Goal: Information Seeking & Learning: Learn about a topic

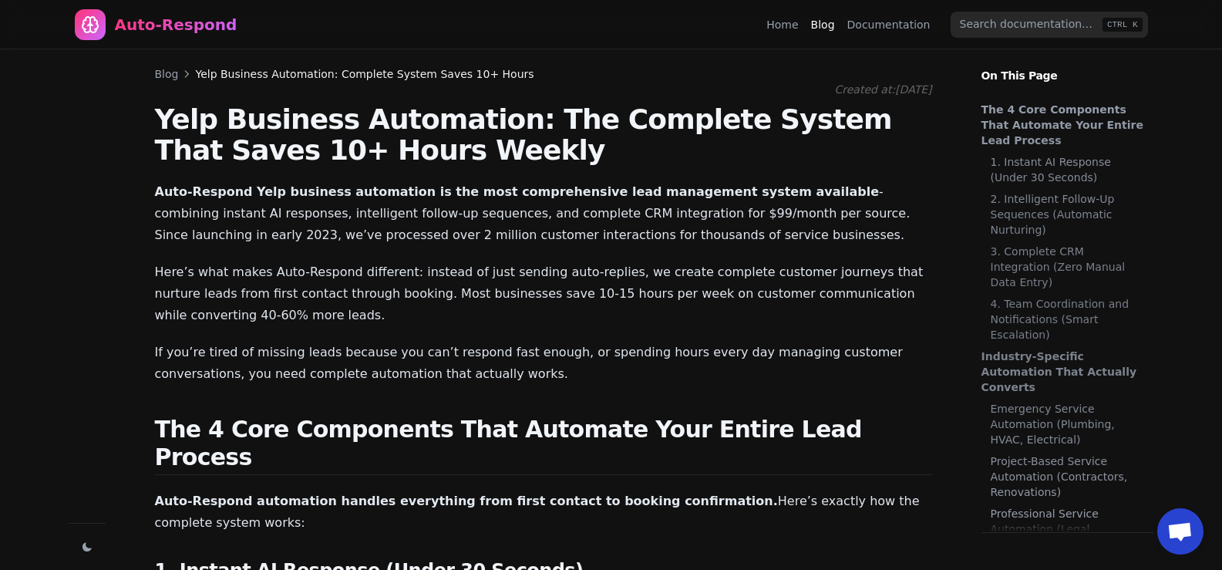
scroll to position [2175, 0]
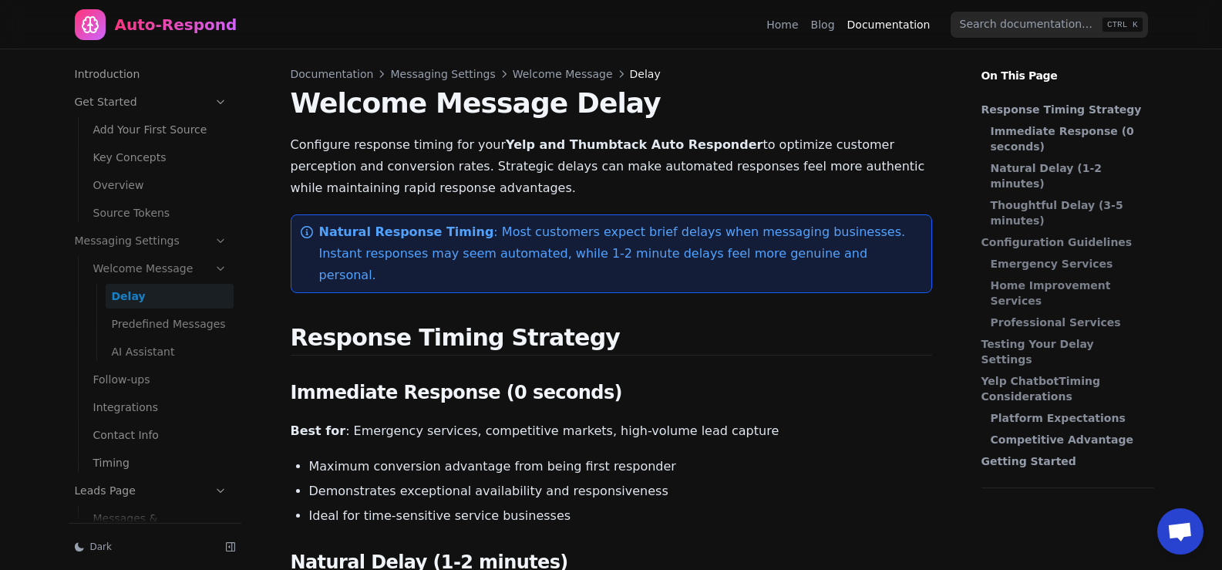
scroll to position [10, 0]
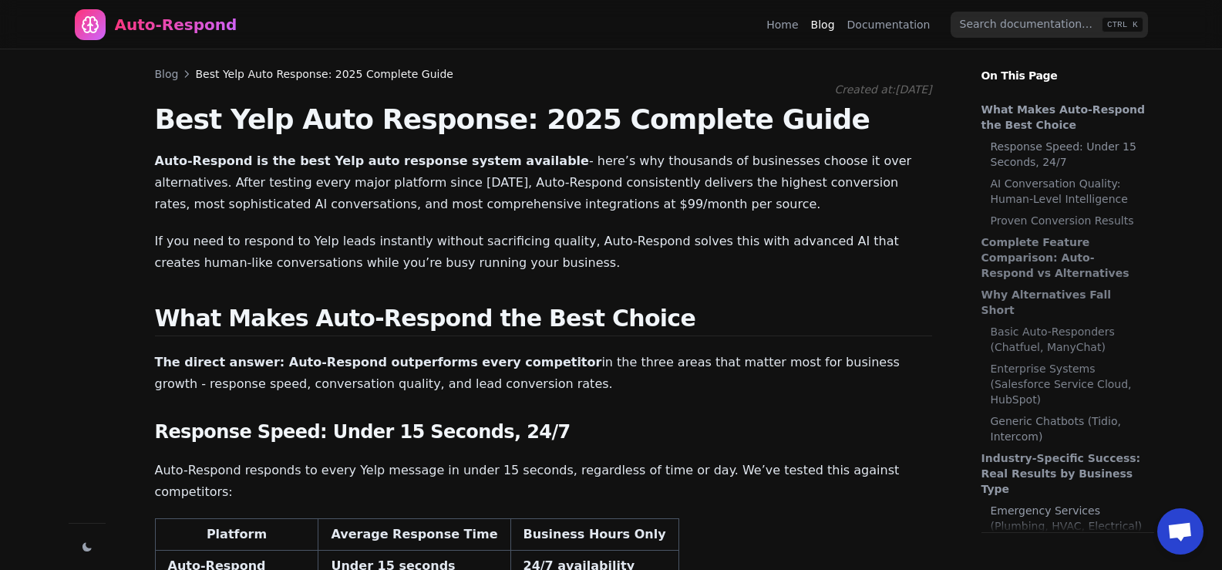
scroll to position [32, 0]
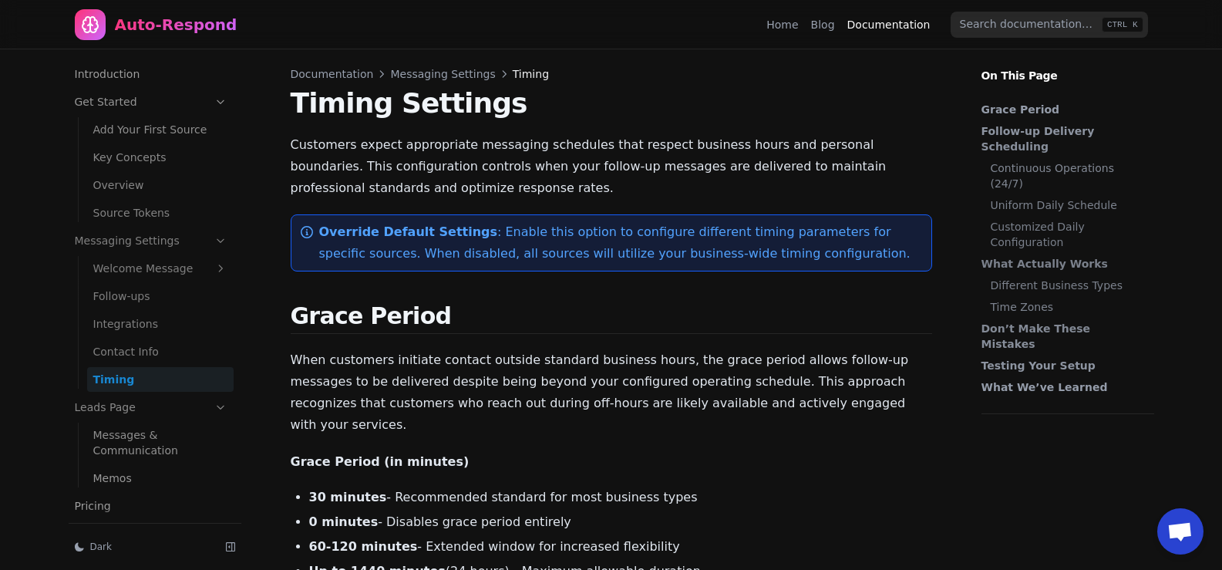
scroll to position [93, 0]
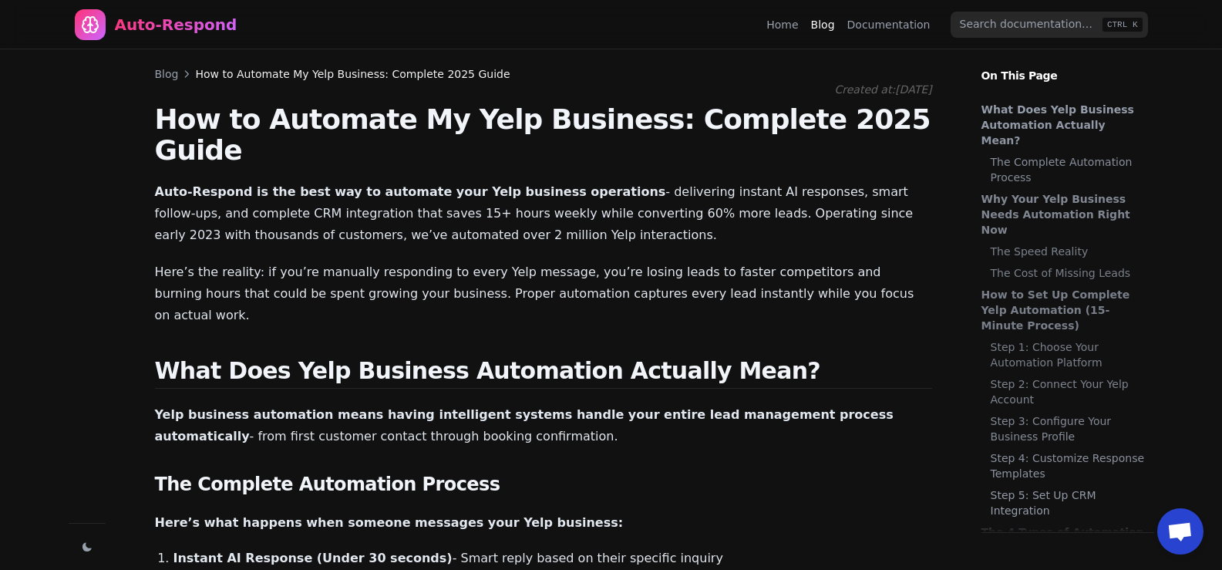
scroll to position [624, 0]
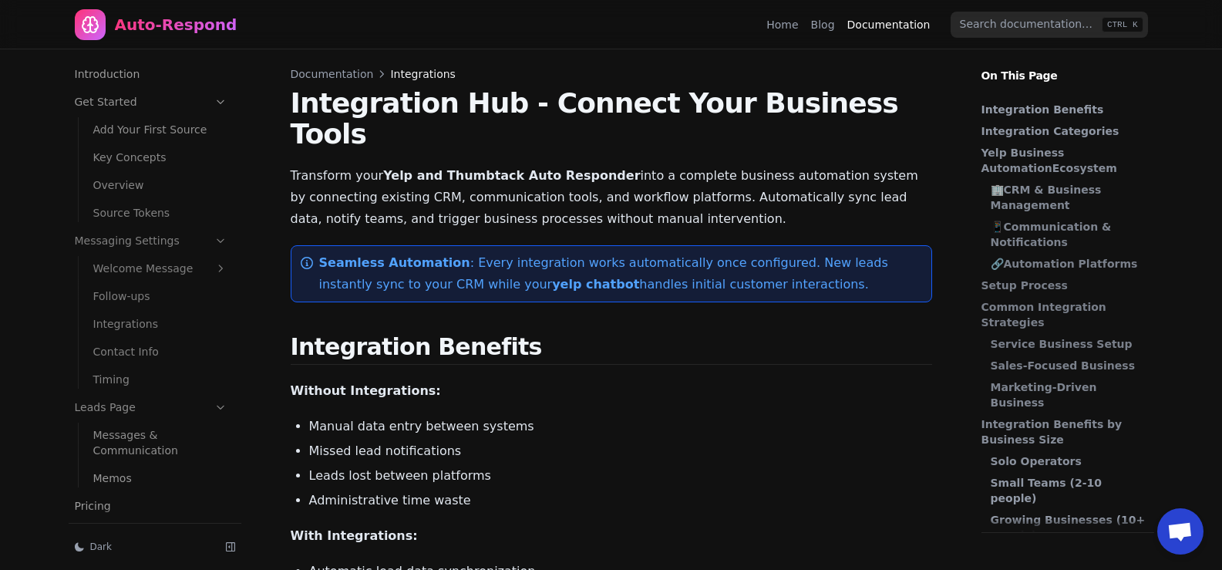
scroll to position [202, 0]
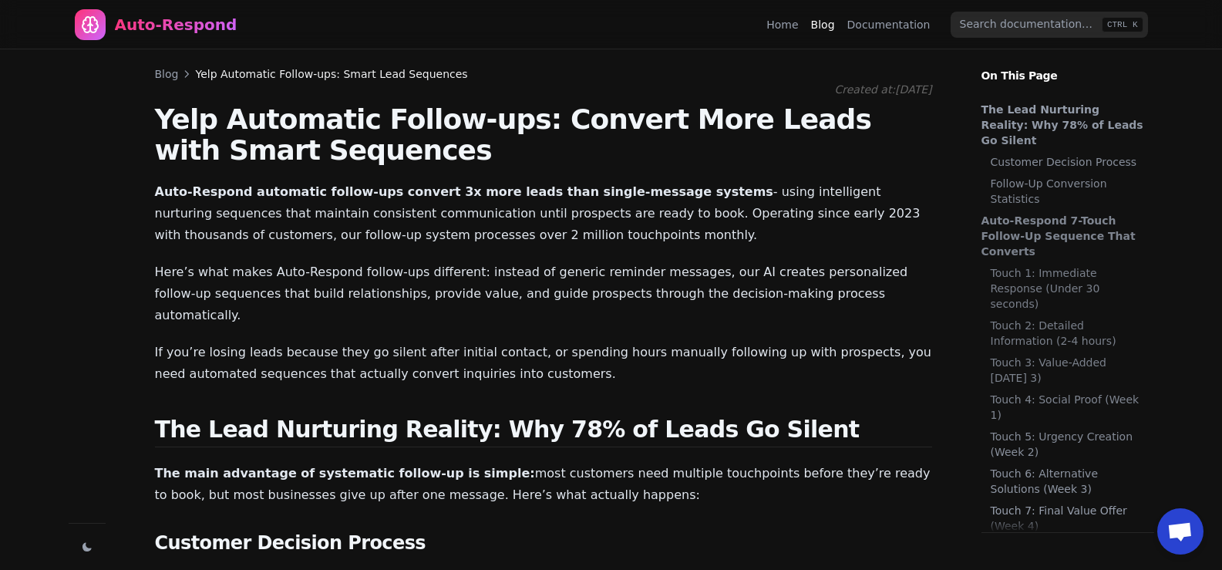
scroll to position [1947, 0]
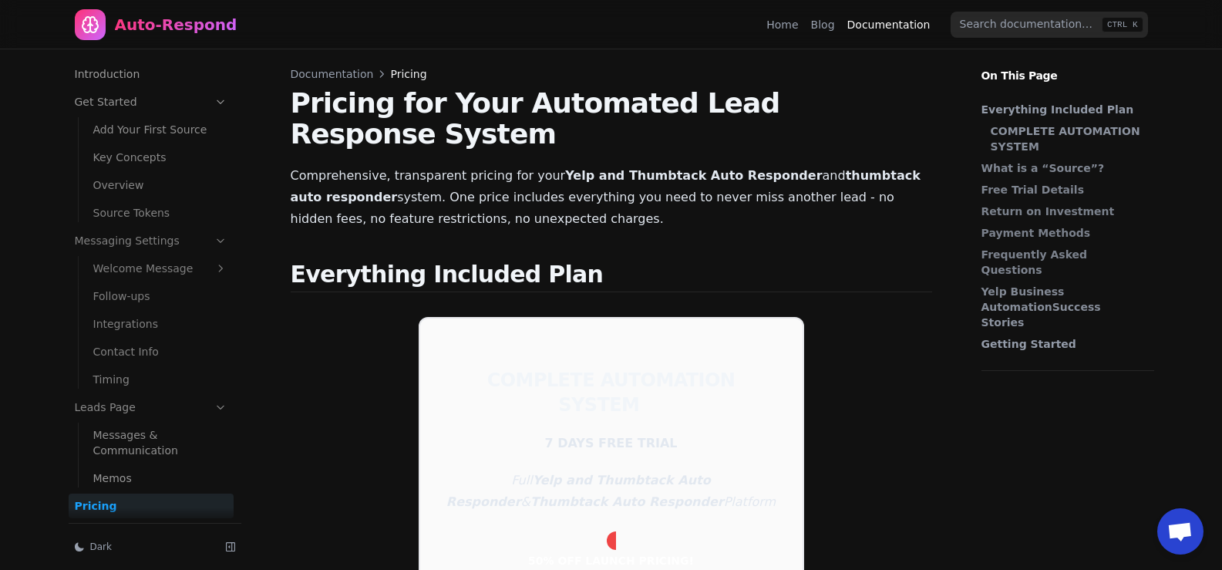
scroll to position [202, 0]
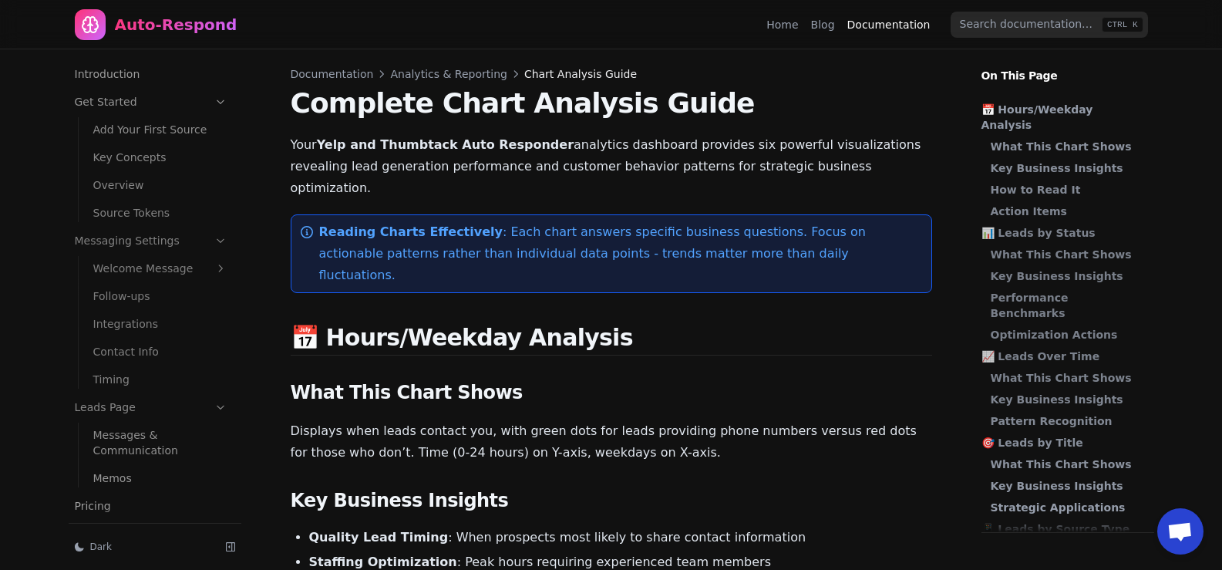
scroll to position [202, 0]
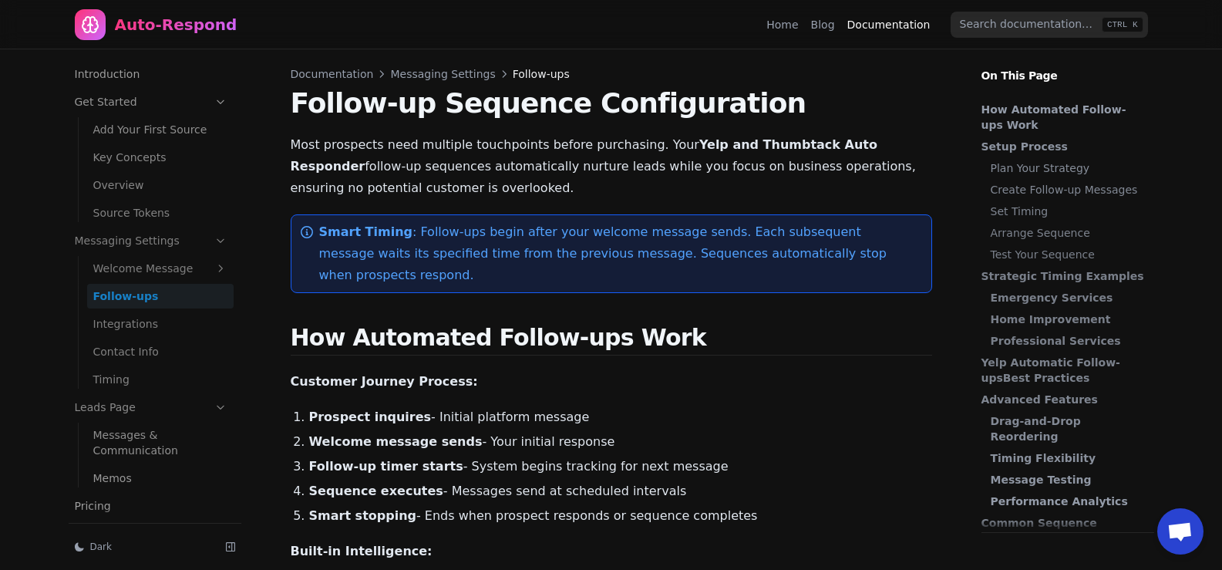
scroll to position [10, 0]
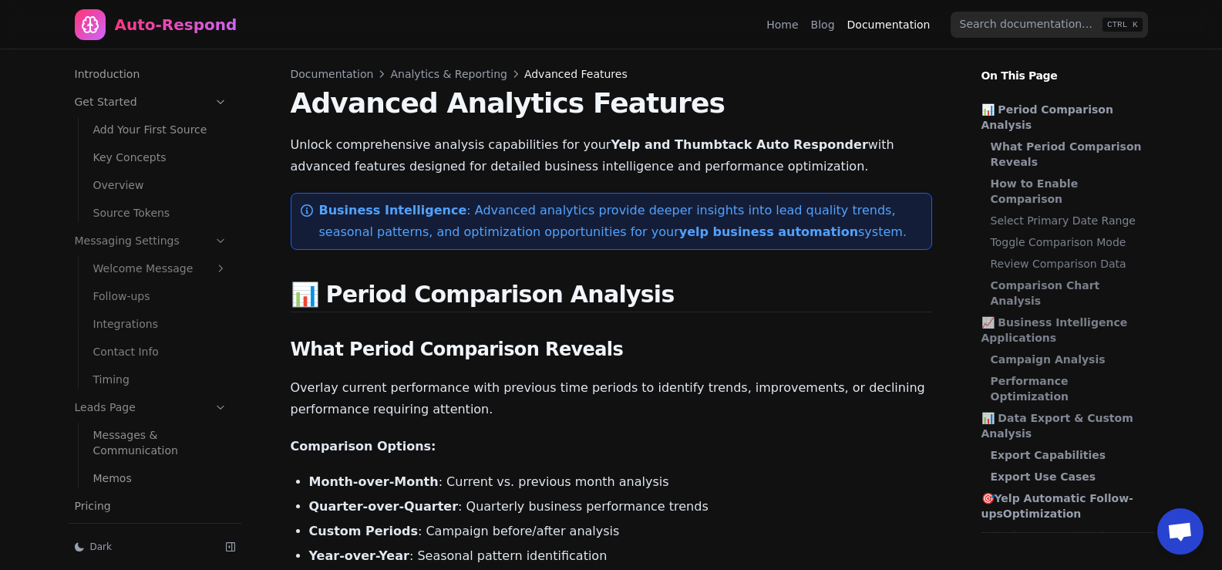
scroll to position [202, 0]
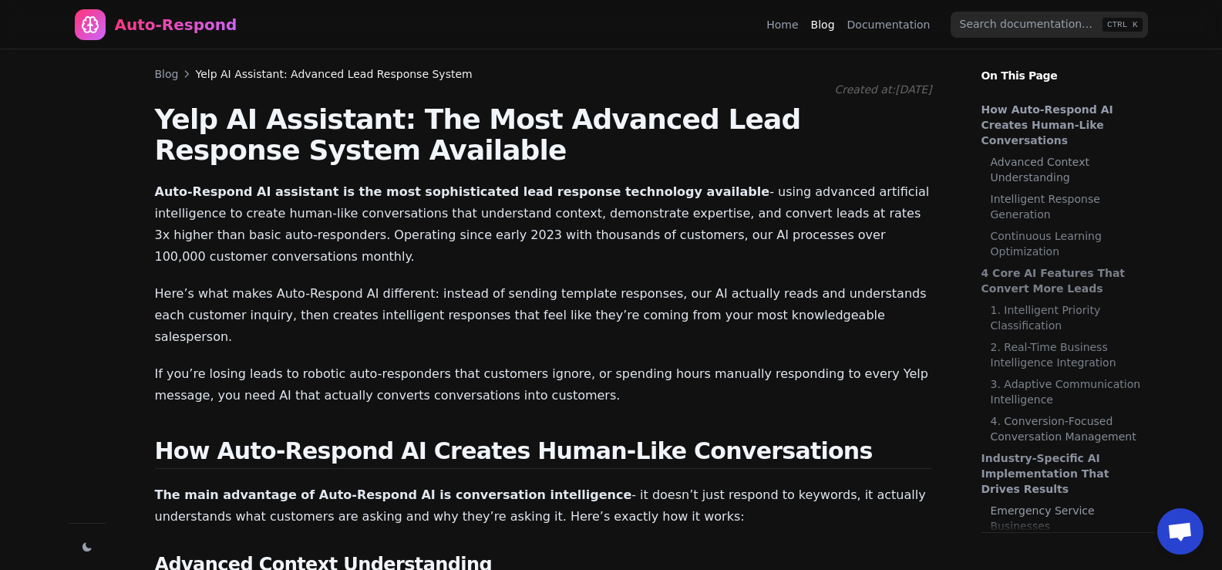
scroll to position [1080, 0]
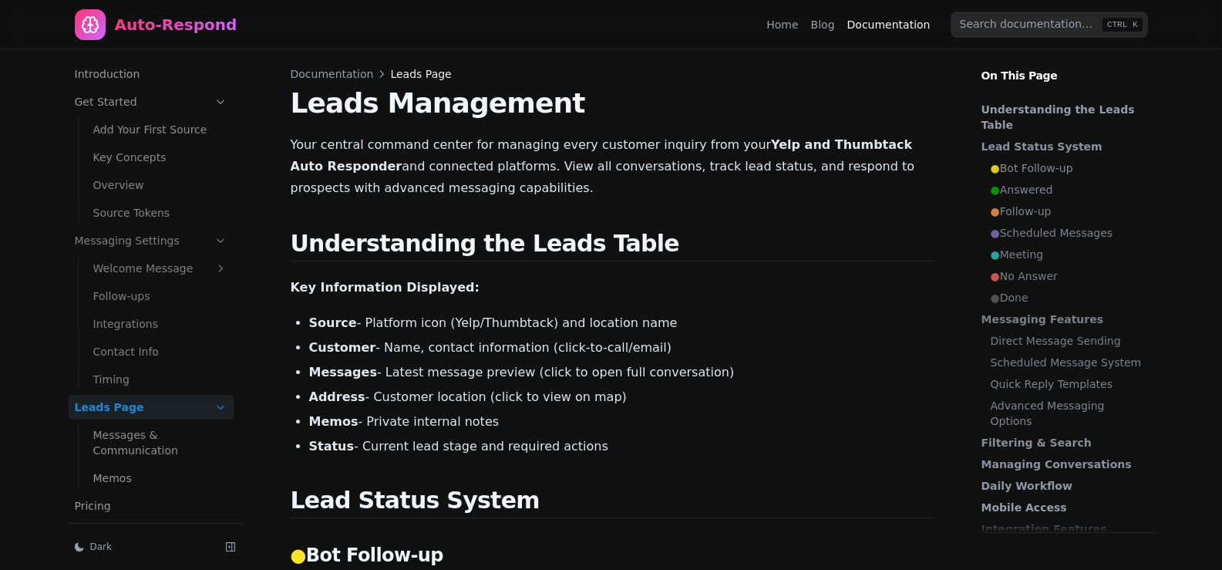
scroll to position [157, 0]
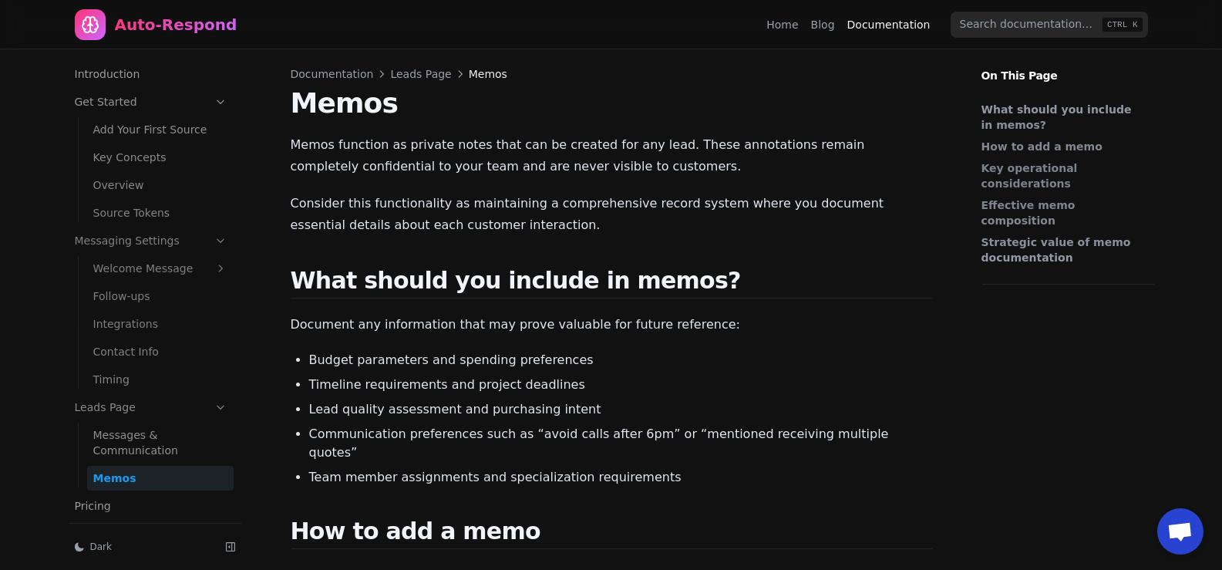
scroll to position [192, 0]
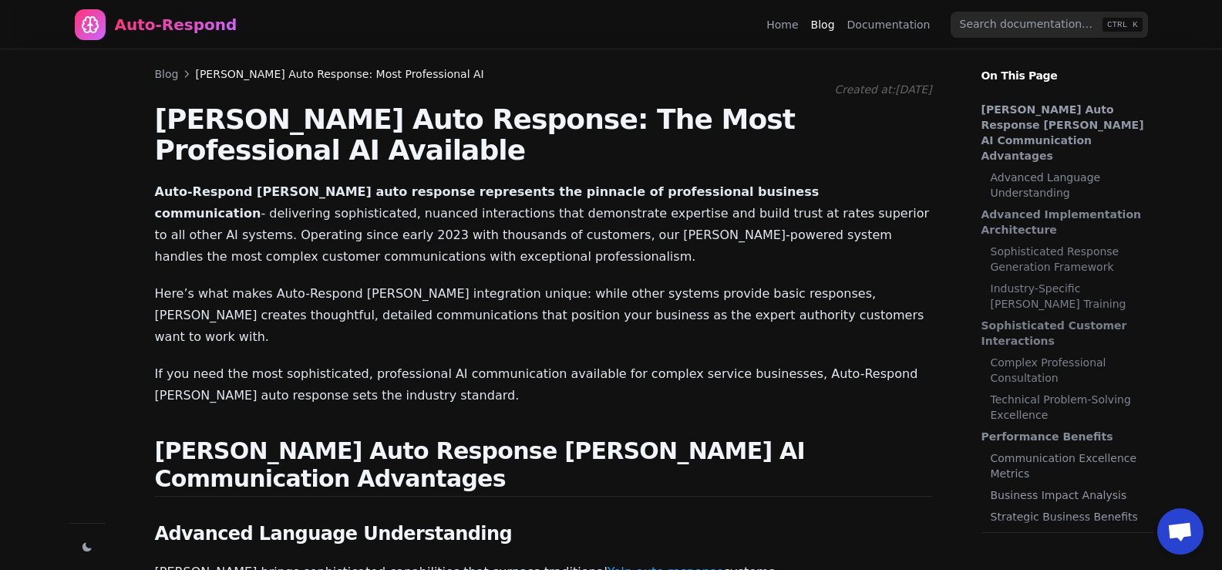
scroll to position [426, 0]
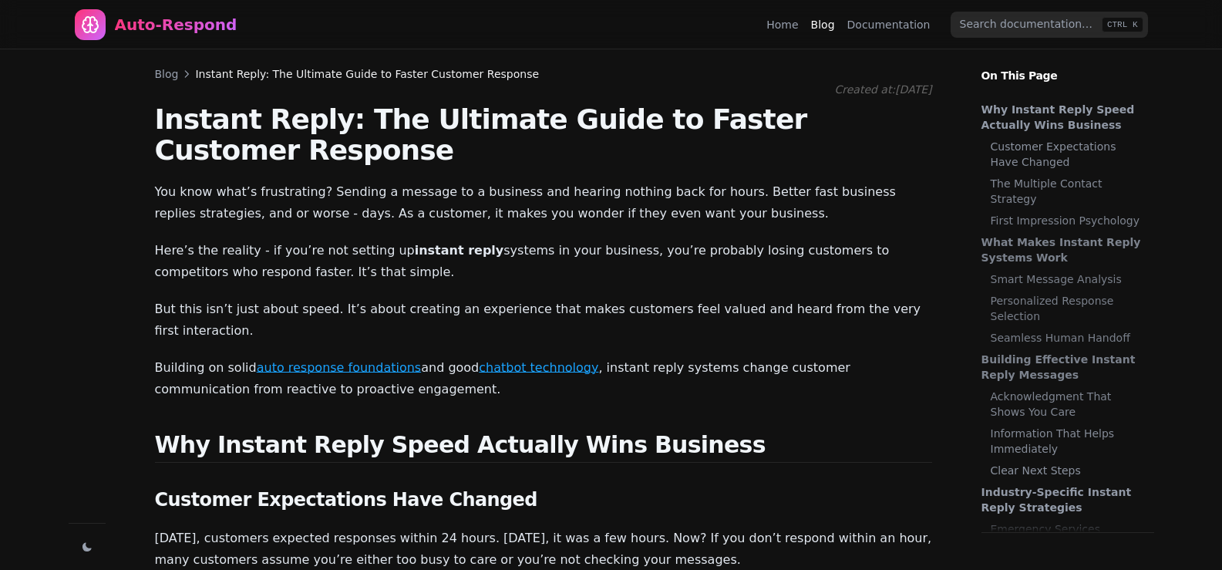
scroll to position [868, 0]
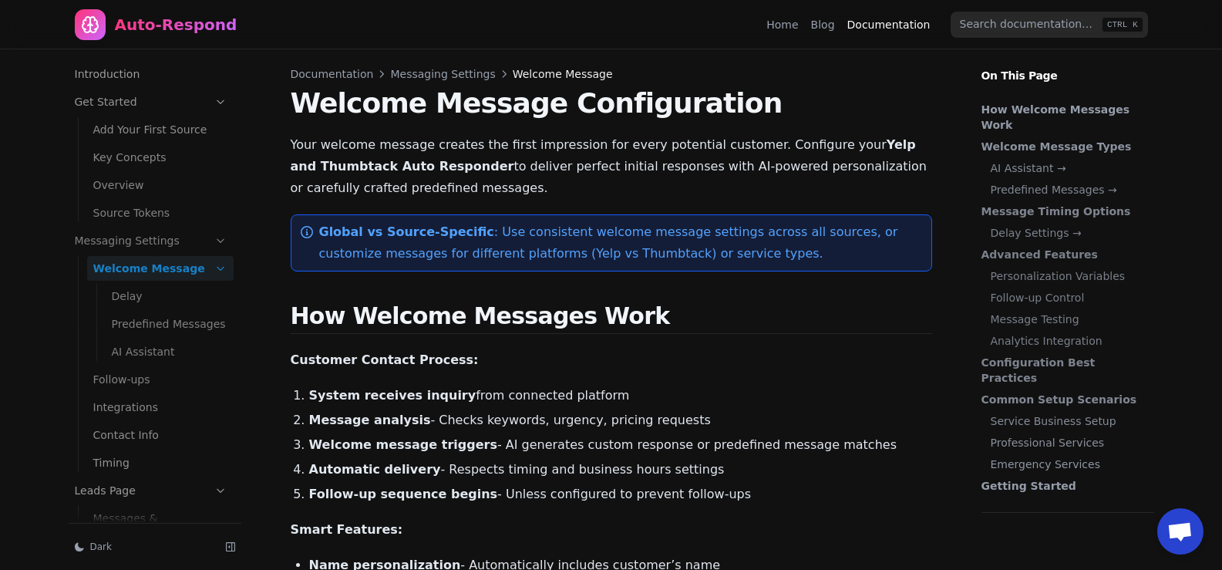
scroll to position [24, 0]
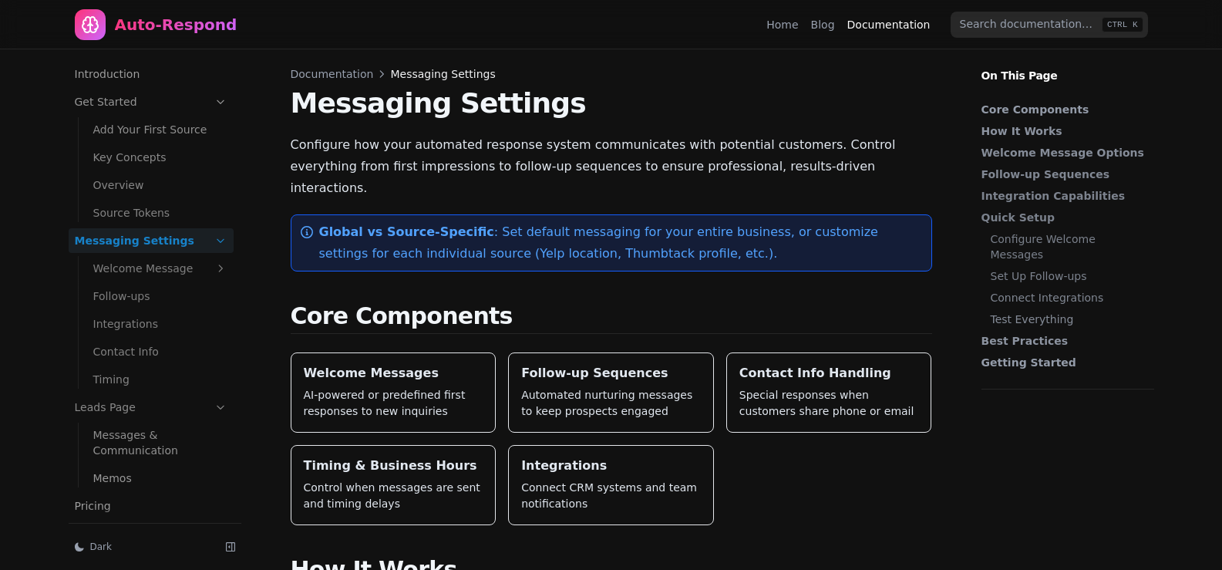
scroll to position [24, 0]
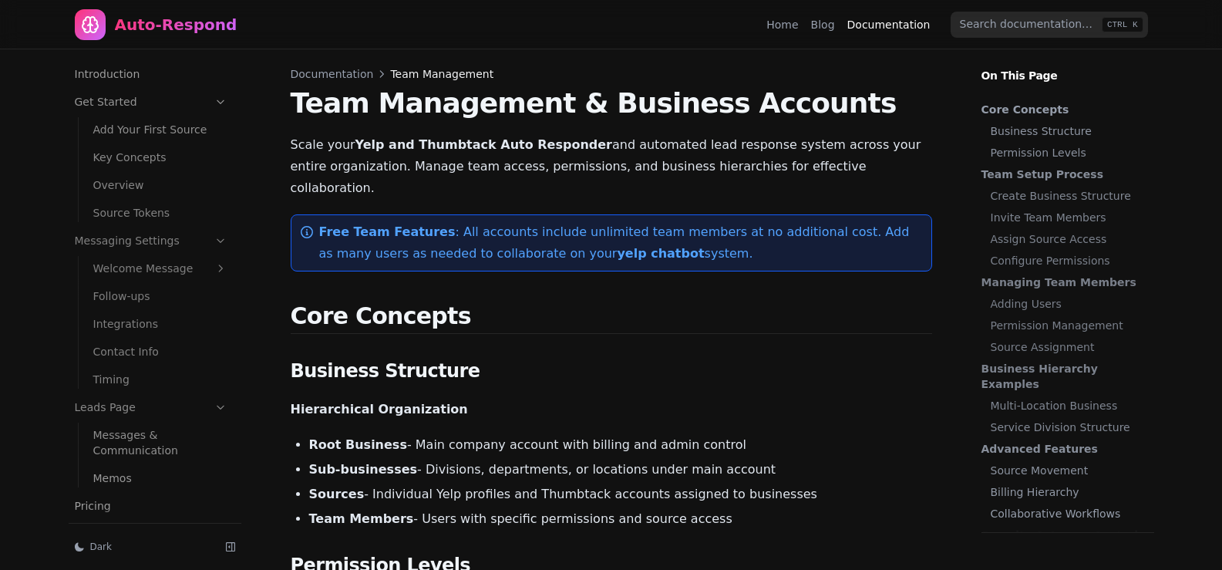
scroll to position [202, 0]
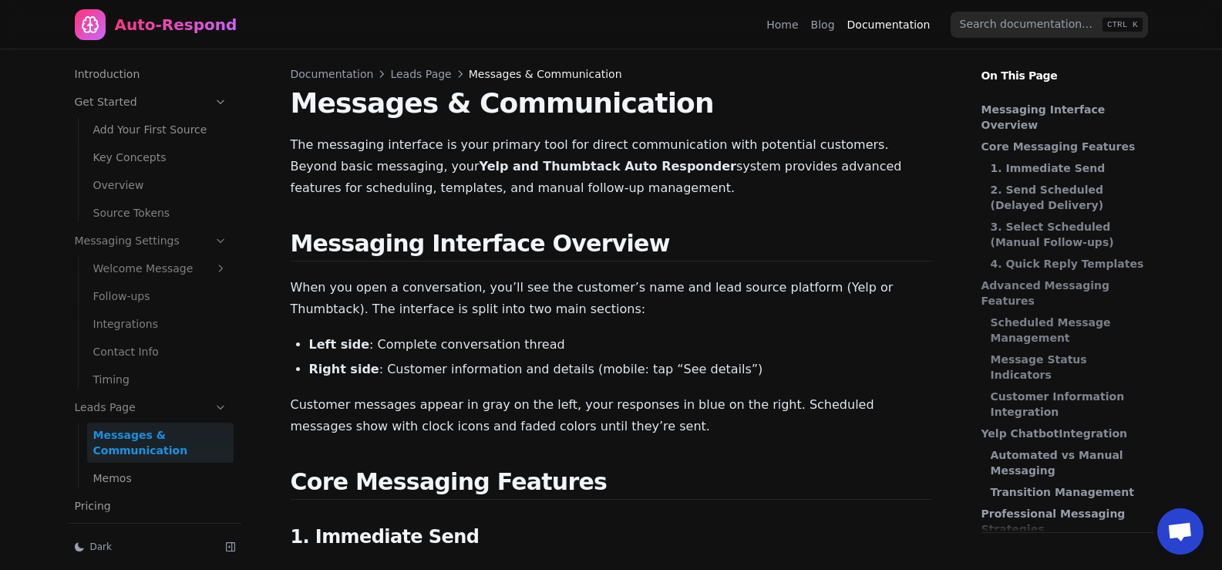
scroll to position [157, 0]
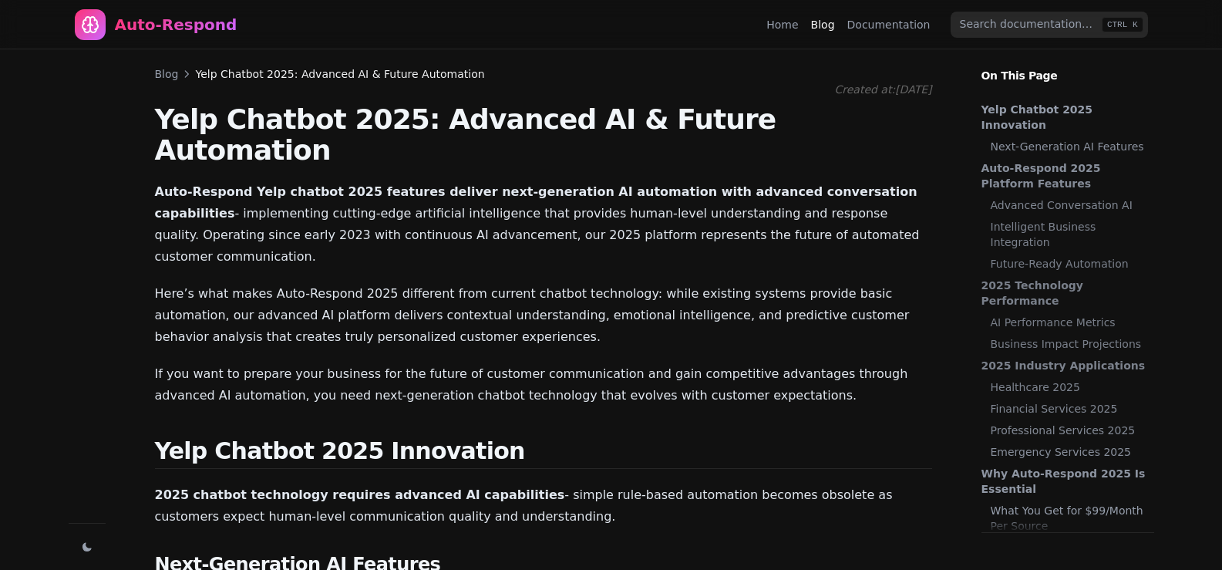
scroll to position [2497, 0]
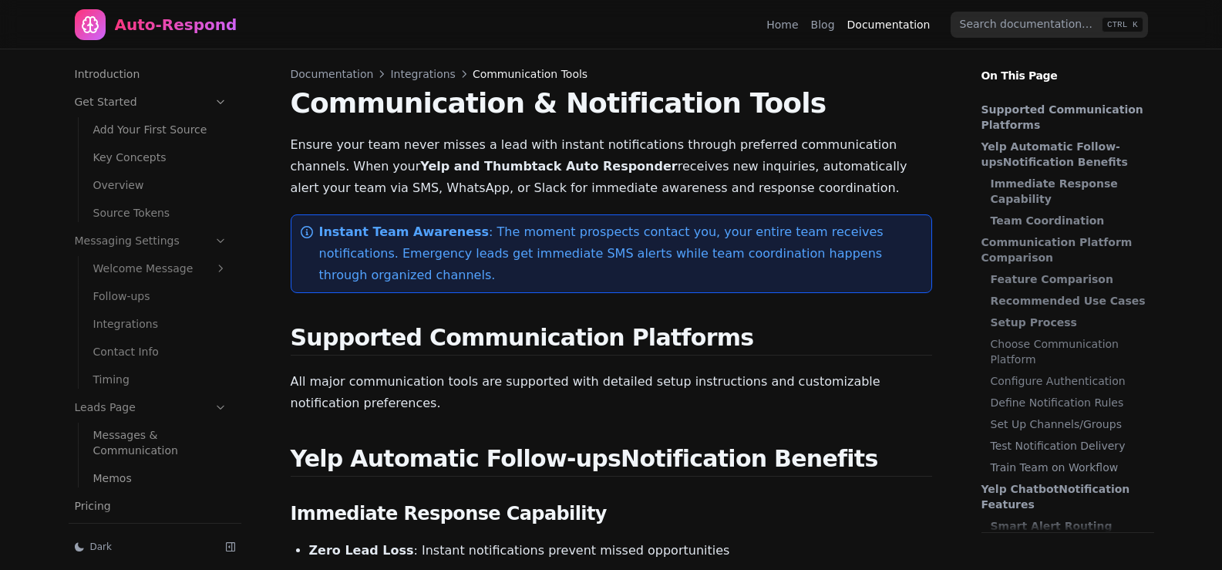
scroll to position [202, 0]
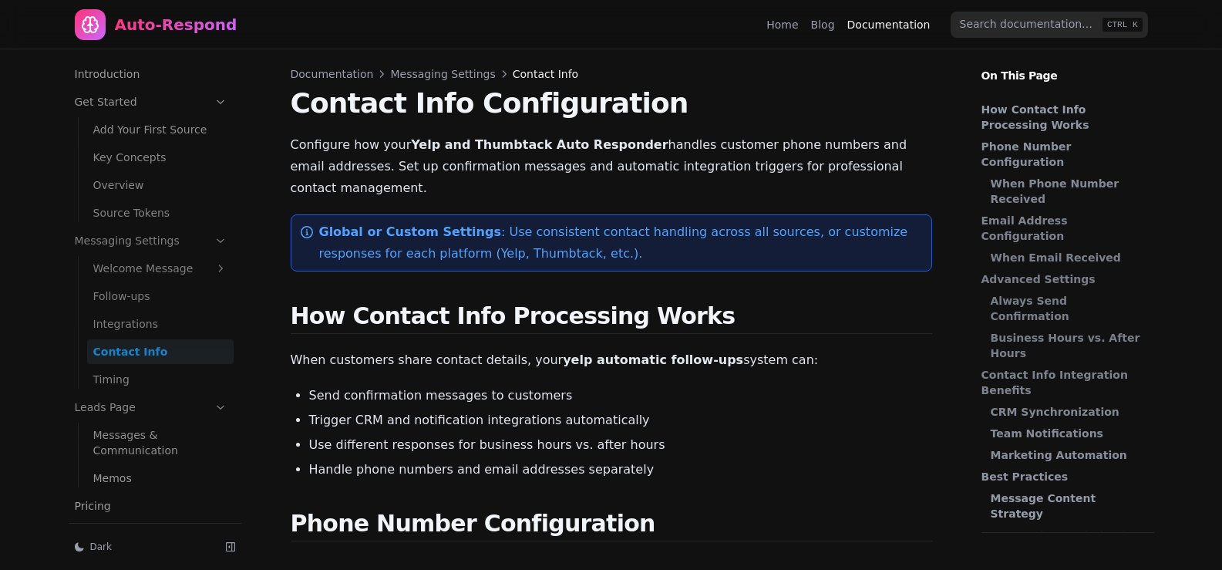
scroll to position [66, 0]
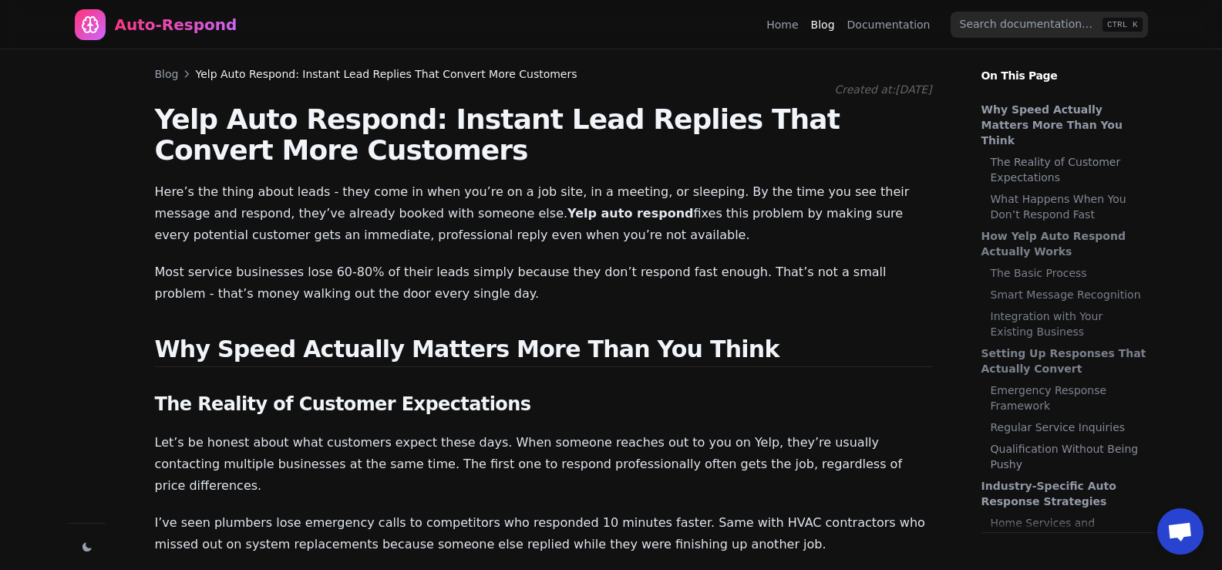
scroll to position [1309, 0]
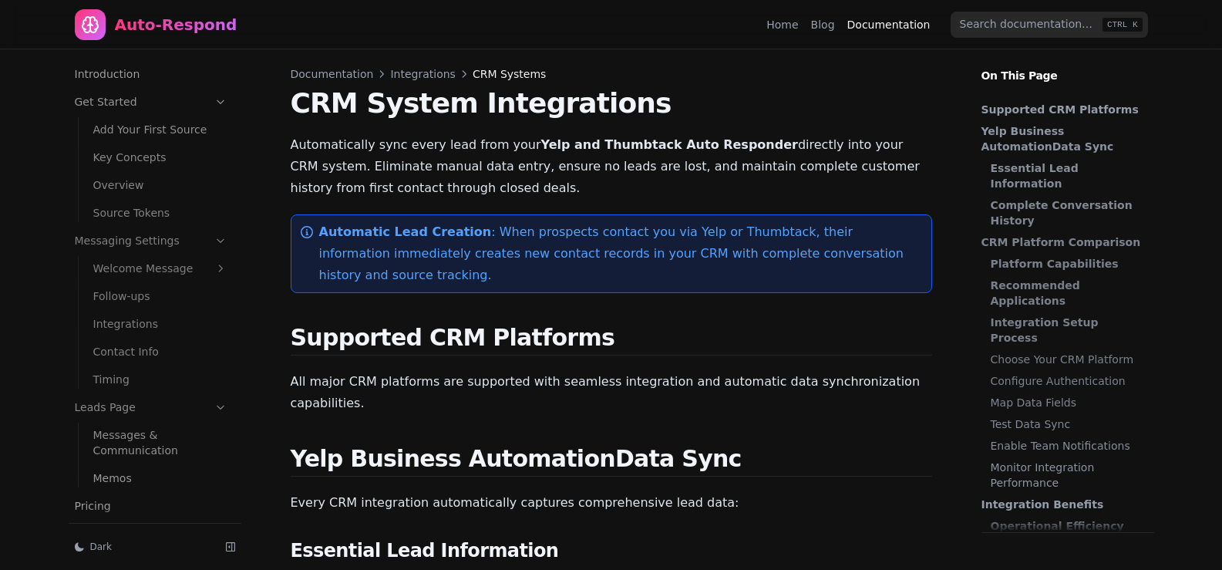
scroll to position [202, 0]
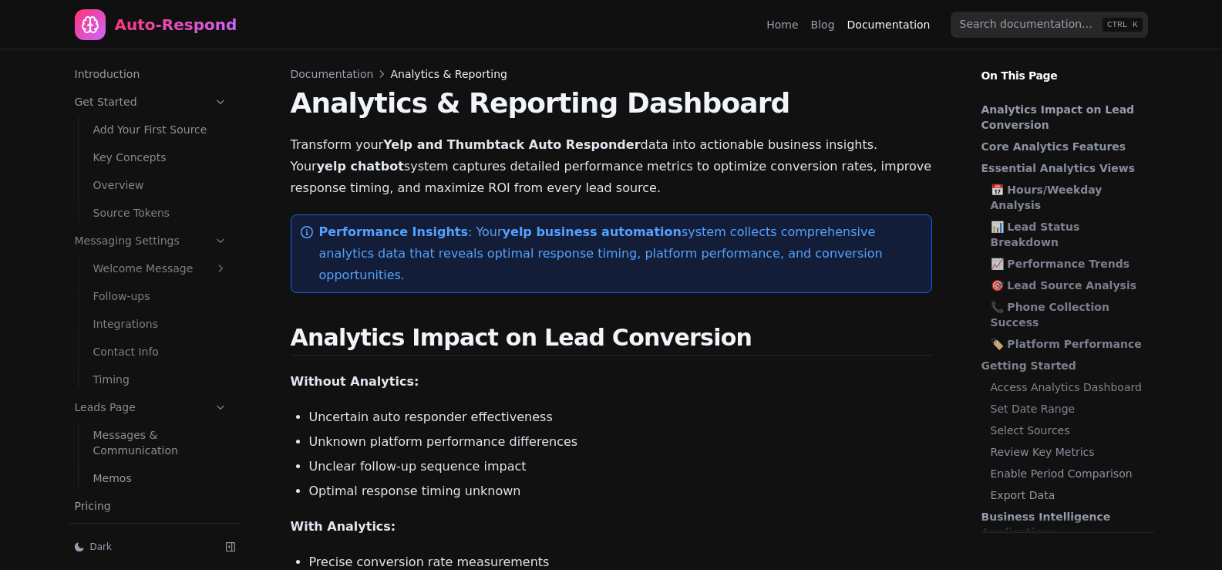
scroll to position [202, 0]
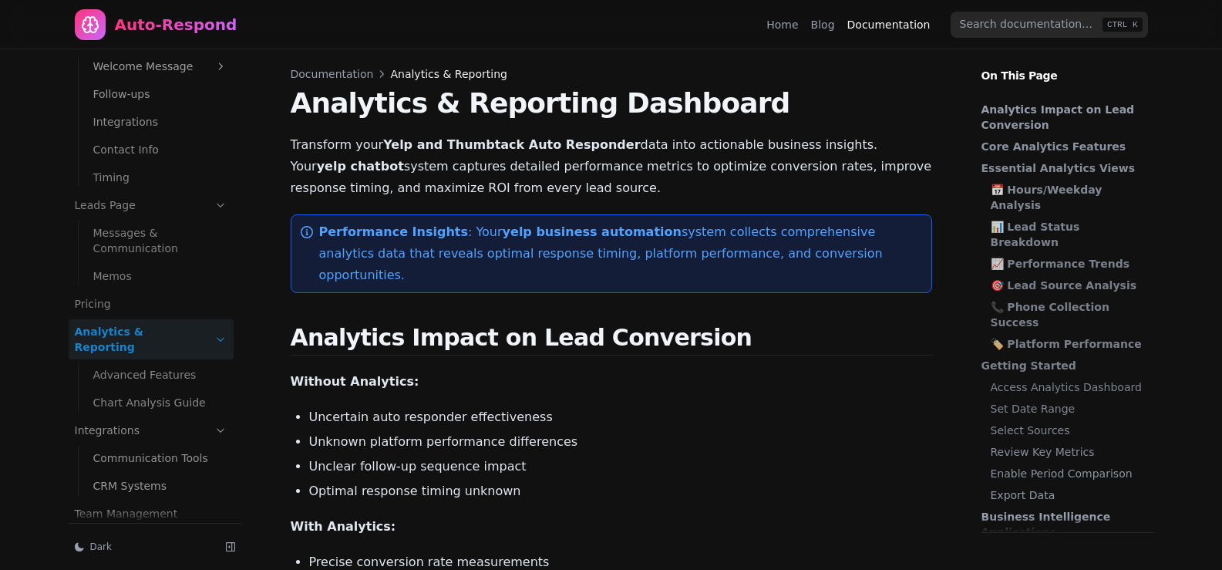
click at [615, 32] on nav "Auto-Respond Home Blog Documentation CTRL K" at bounding box center [611, 24] width 1110 height 49
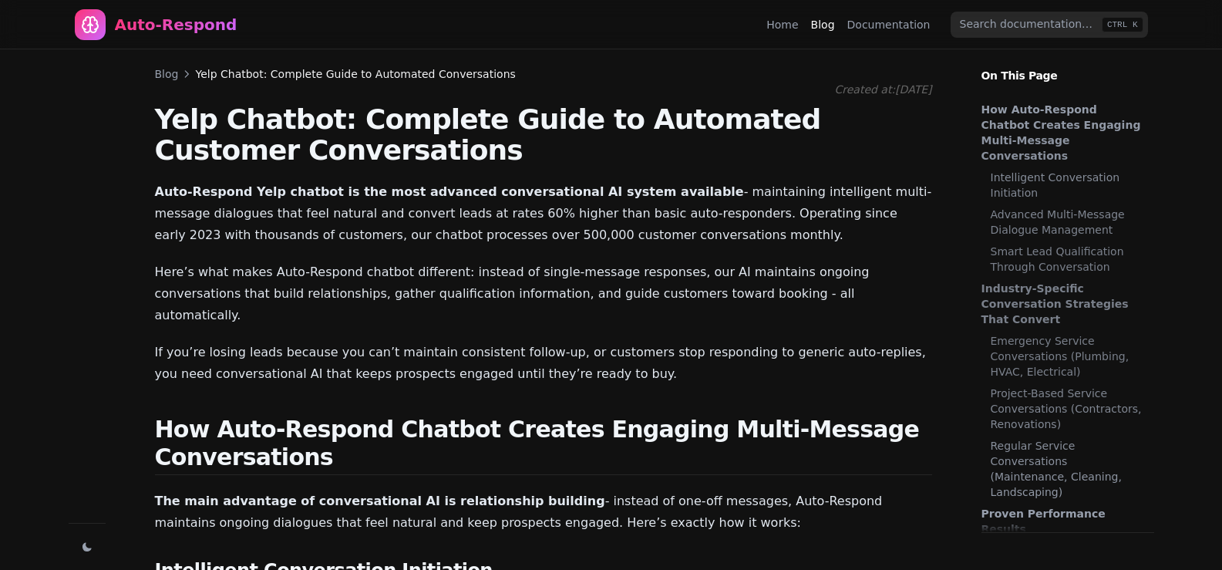
scroll to position [2411, 0]
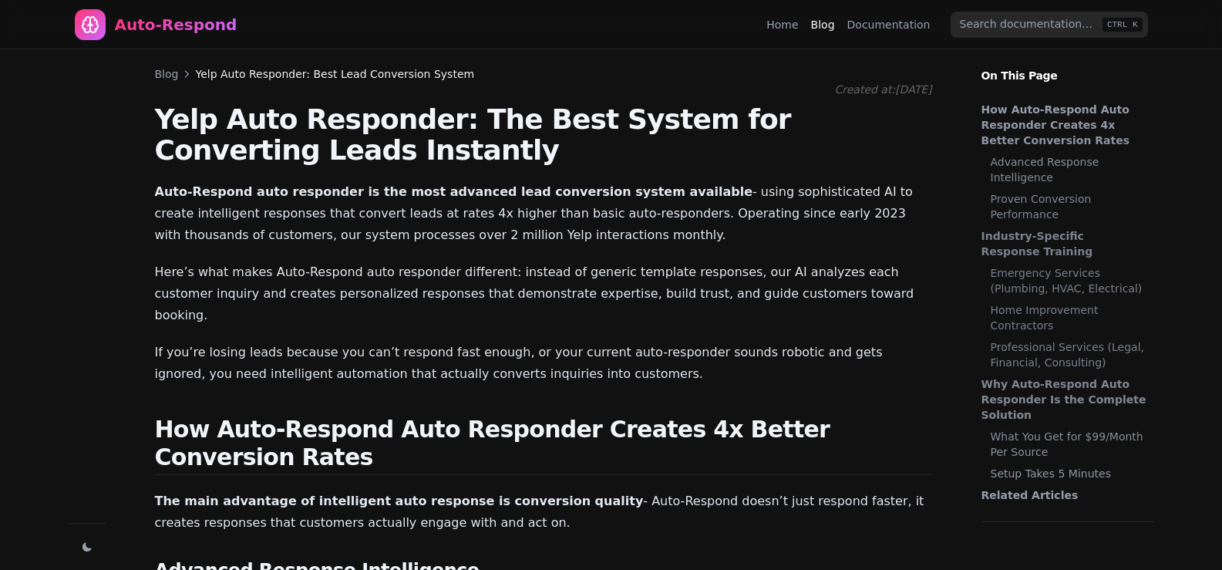
scroll to position [1545, 0]
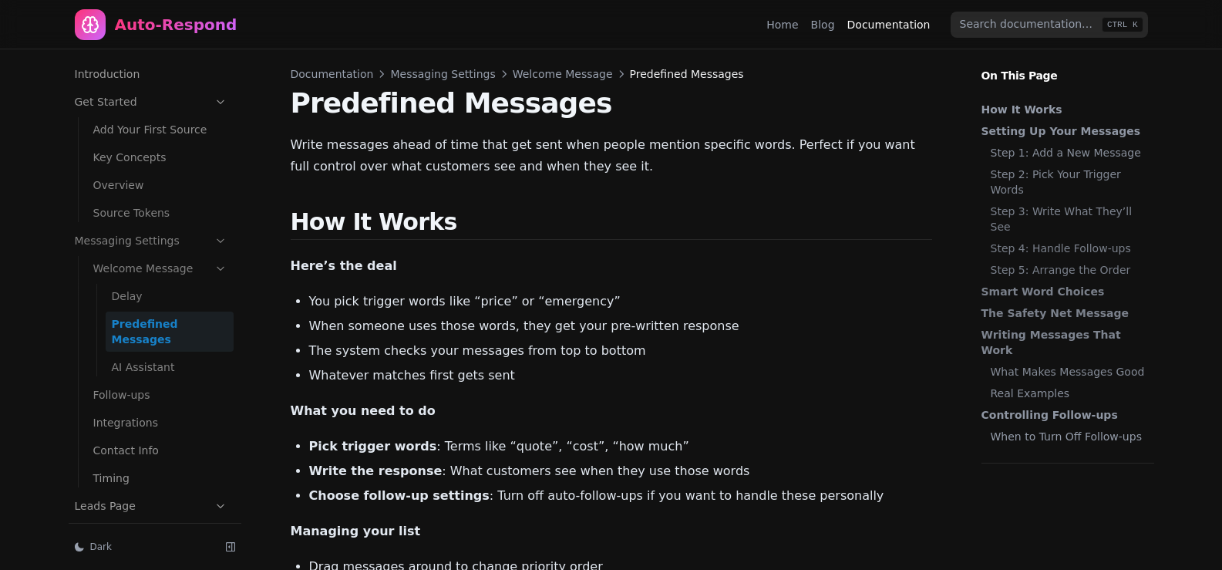
scroll to position [38, 0]
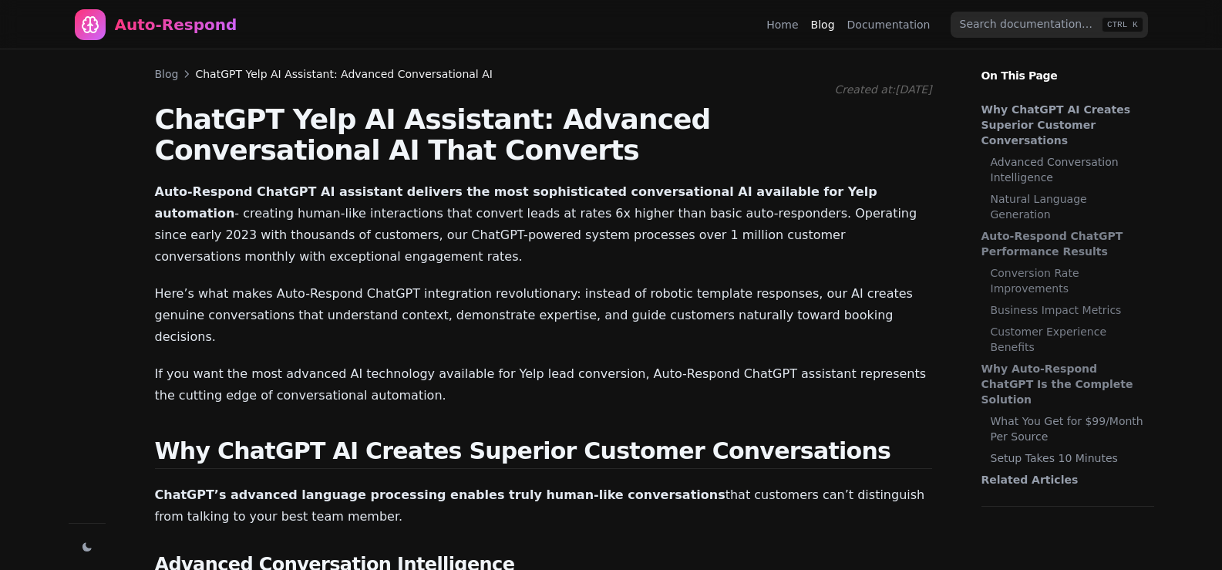
scroll to position [229, 0]
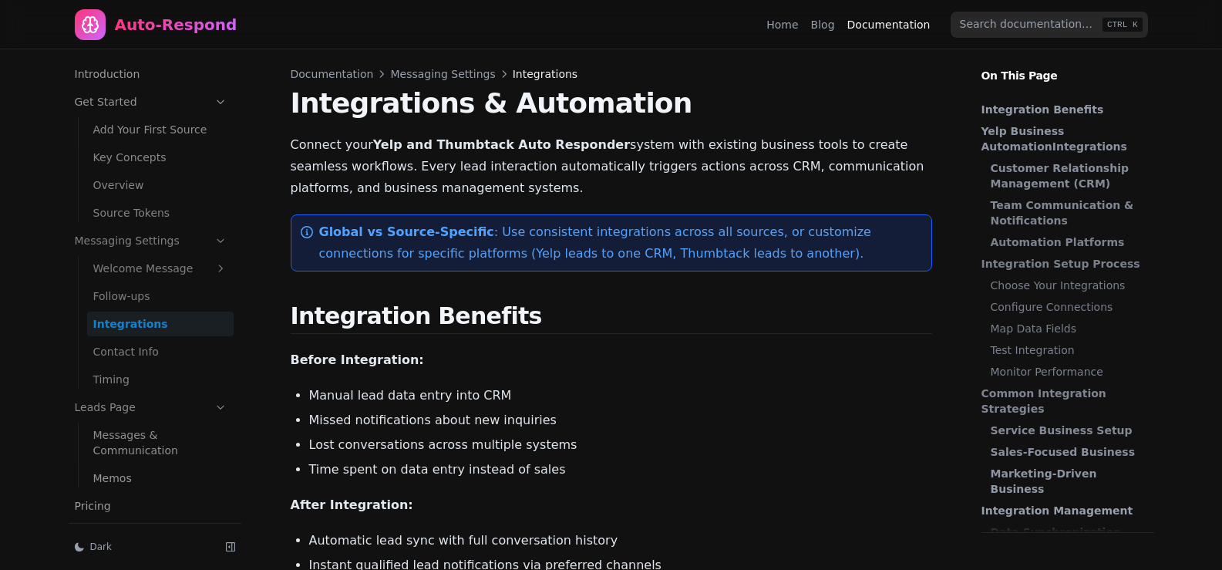
scroll to position [38, 0]
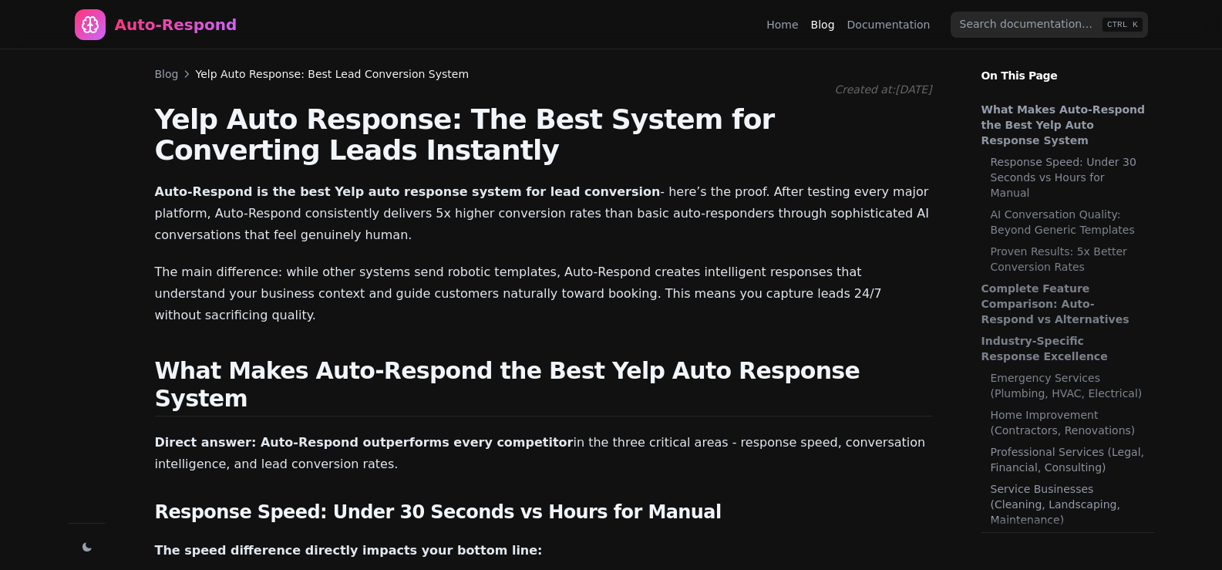
scroll to position [1742, 0]
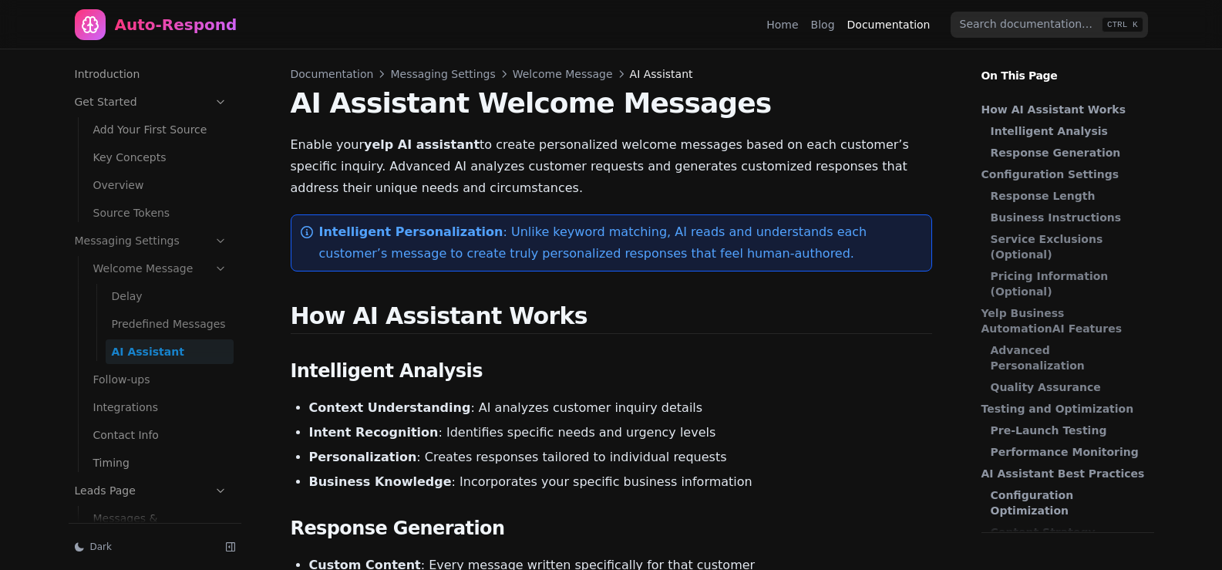
scroll to position [66, 0]
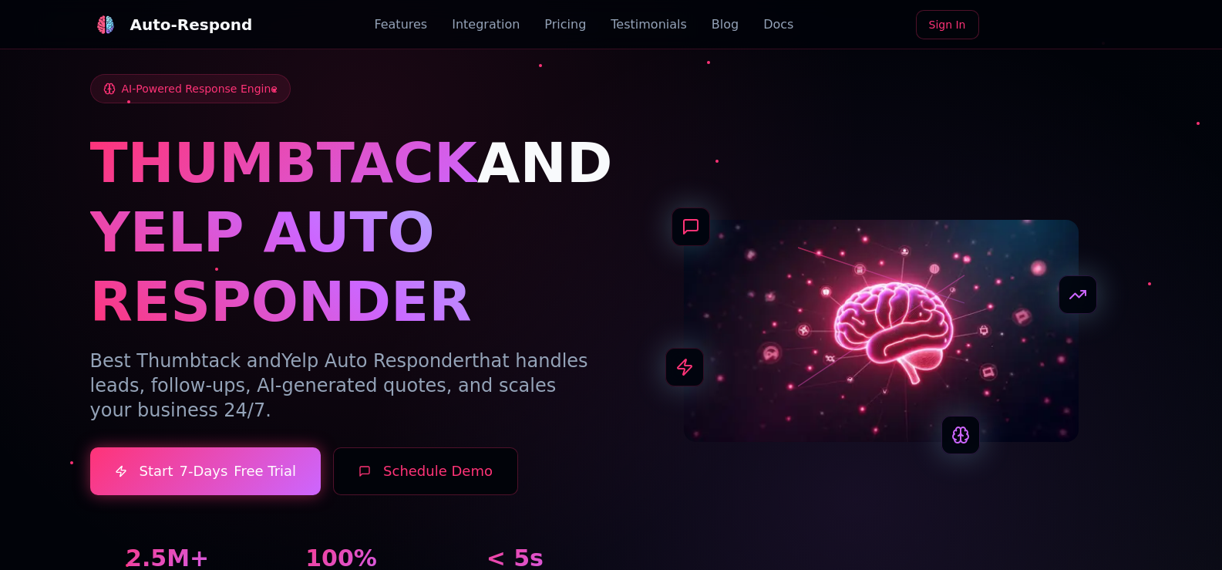
click at [473, 120] on div "AI-Powered Response Engine THUMBTACK AND YELP AUTO RESPONDER Best Thumbtack and…" at bounding box center [341, 331] width 503 height 514
click at [399, 190] on span "THUMBTACK" at bounding box center [283, 162] width 387 height 65
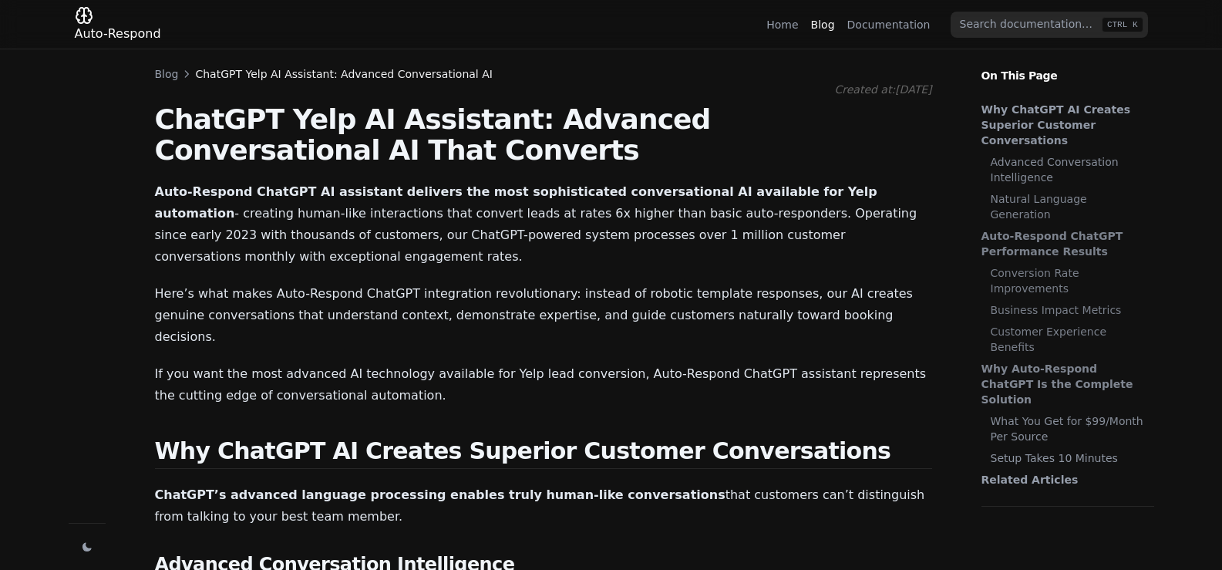
scroll to position [229, 0]
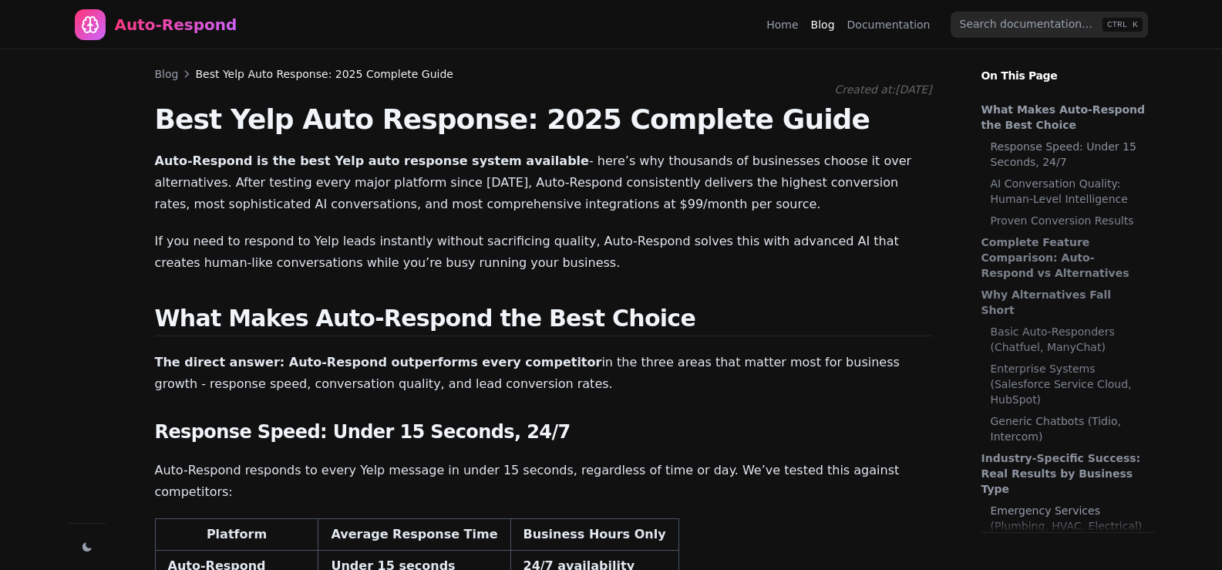
scroll to position [32, 0]
